Goal: Task Accomplishment & Management: Complete application form

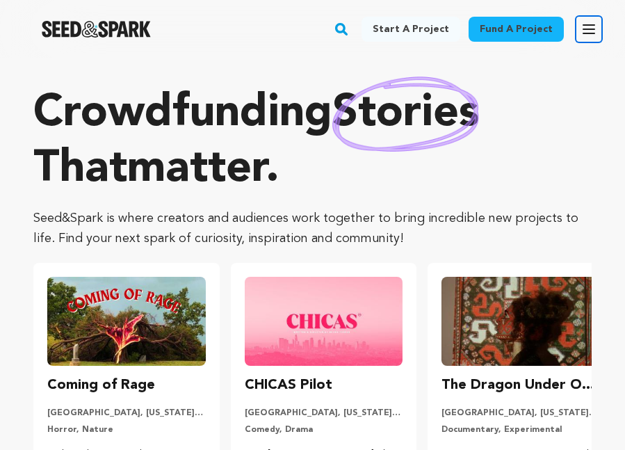
click at [587, 29] on icon "button" at bounding box center [589, 29] width 11 height 8
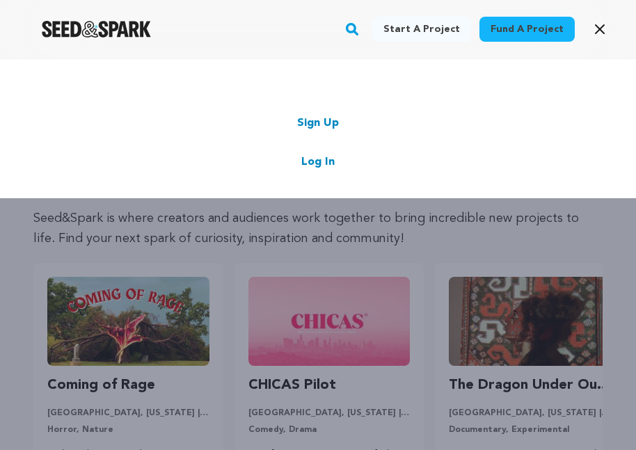
click at [319, 124] on link "Sign Up" at bounding box center [318, 123] width 42 height 17
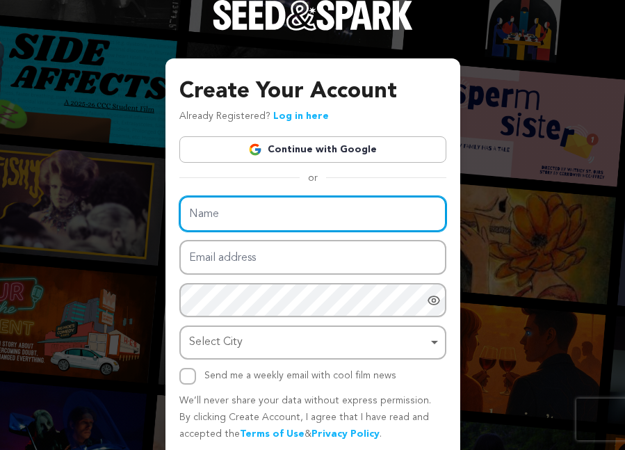
click at [277, 223] on input "Name" at bounding box center [313, 213] width 267 height 35
paste input "jia60807@gmail.com"
type input "jia60807@gmail.com"
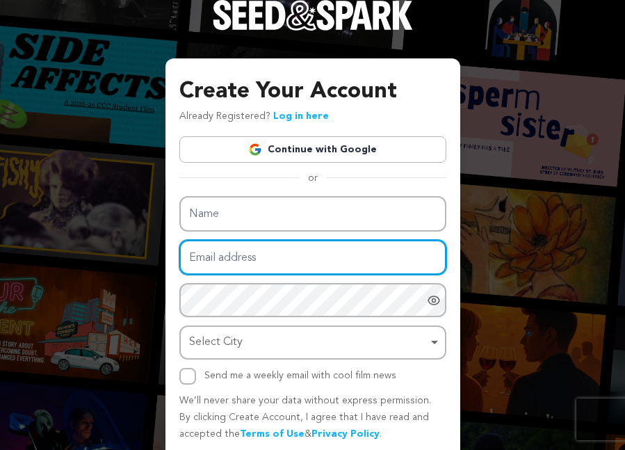
click at [279, 263] on input "Email address" at bounding box center [313, 257] width 267 height 35
paste input "jia60807@gmail.com"
type input "jia60807@gmail.com"
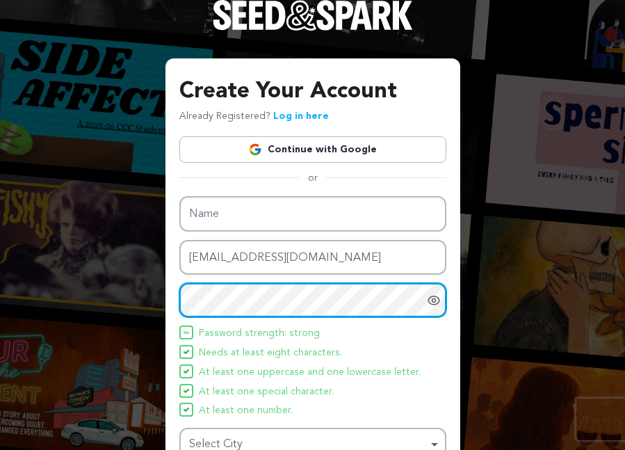
scroll to position [139, 0]
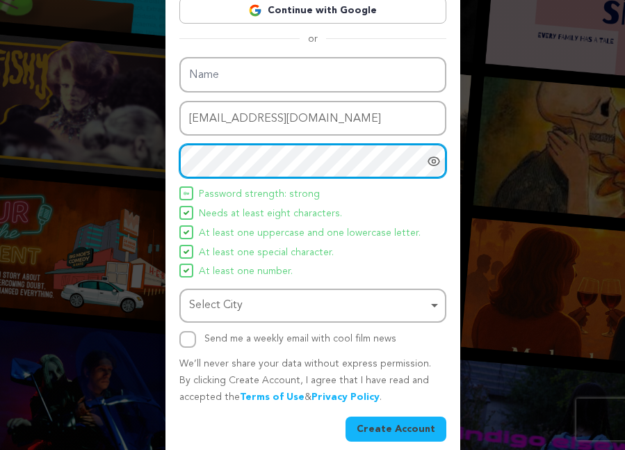
click at [264, 301] on div "Select City Remove item" at bounding box center [308, 306] width 239 height 20
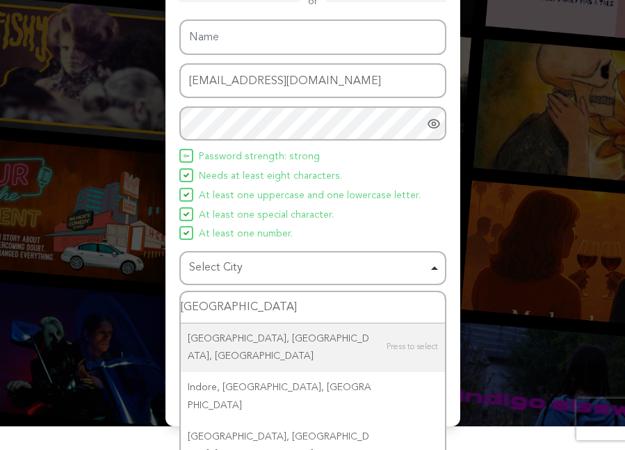
scroll to position [177, 0]
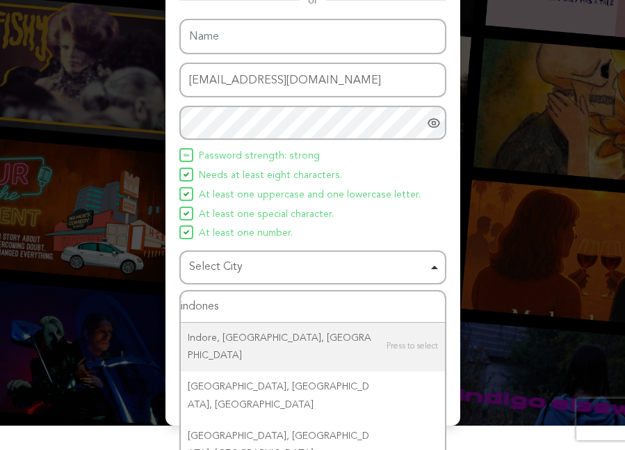
type input "indone"
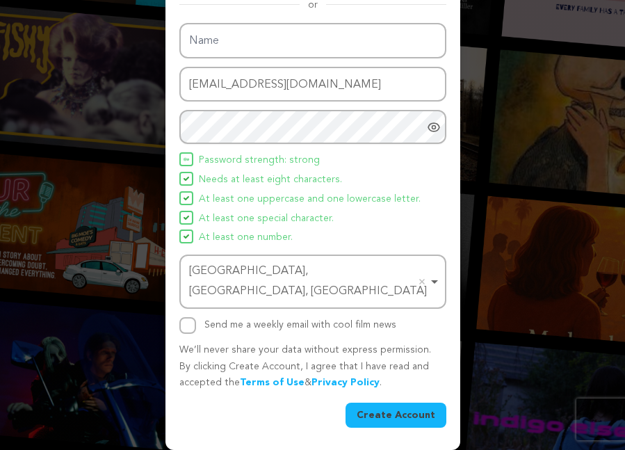
scroll to position [153, 0]
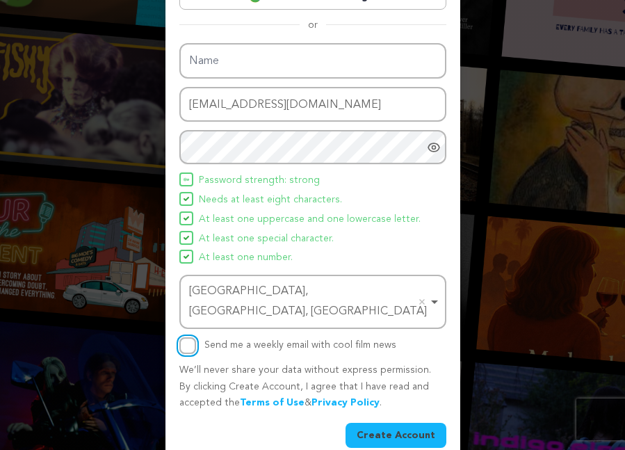
click at [184, 337] on input "Send me a weekly email with cool film news" at bounding box center [188, 345] width 17 height 17
checkbox input "true"
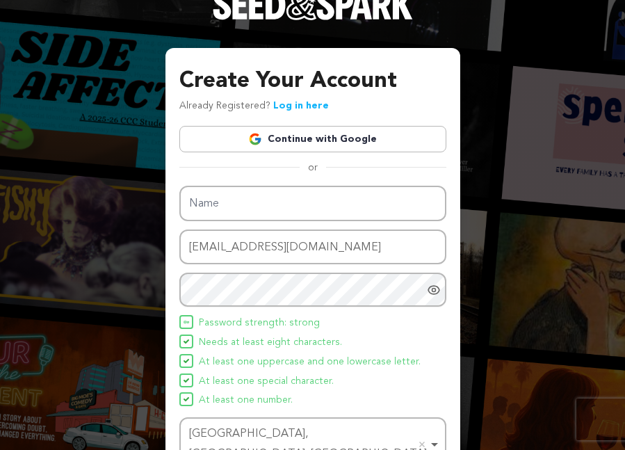
scroll to position [0, 0]
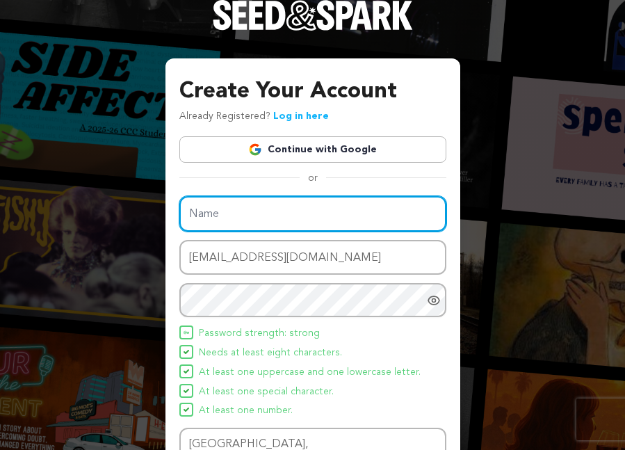
click at [285, 215] on input "Name" at bounding box center [313, 213] width 267 height 35
type input "ERIGO4D"
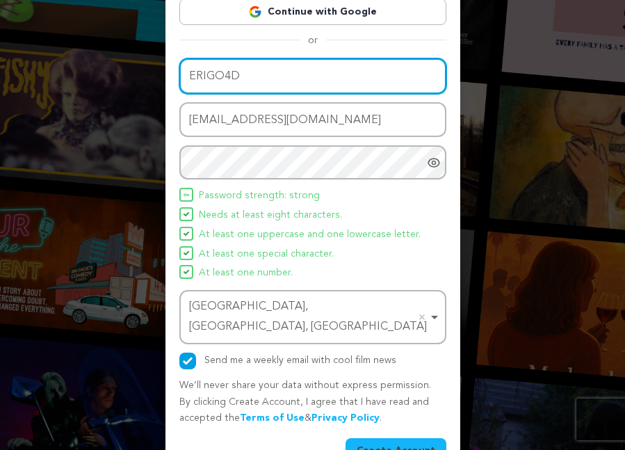
scroll to position [139, 0]
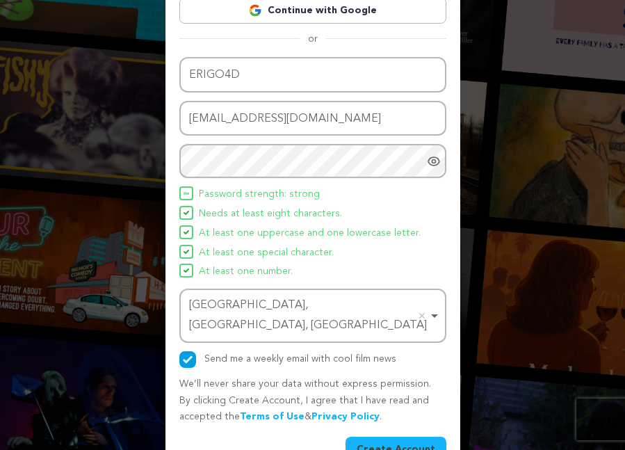
click at [396, 437] on button "Create Account" at bounding box center [396, 449] width 101 height 25
